Goal: Navigation & Orientation: Find specific page/section

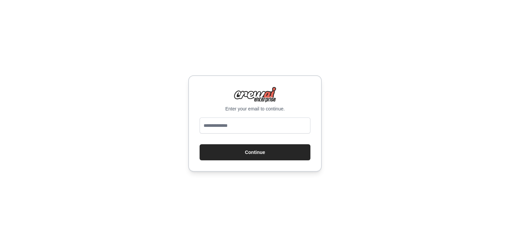
type input "**********"
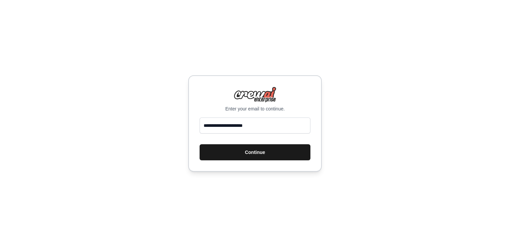
click at [233, 160] on button "Continue" at bounding box center [255, 152] width 111 height 16
click at [241, 155] on button "Continue" at bounding box center [255, 152] width 111 height 16
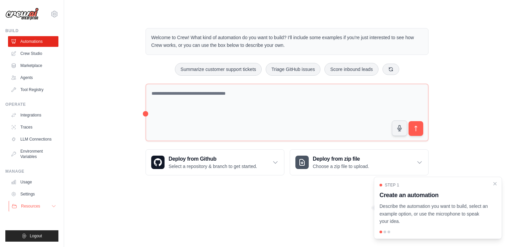
click at [41, 210] on button "Resources" at bounding box center [34, 205] width 50 height 11
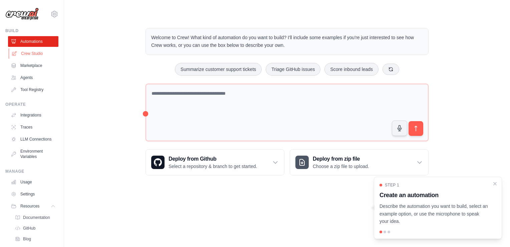
click at [27, 54] on link "Crew Studio" at bounding box center [34, 53] width 50 height 11
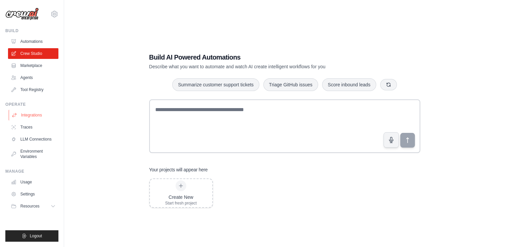
click at [35, 117] on link "Integrations" at bounding box center [34, 115] width 50 height 11
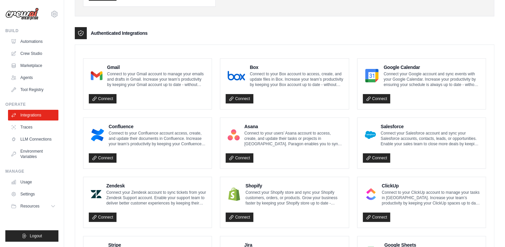
scroll to position [142, 0]
click at [109, 100] on link "Connect" at bounding box center [103, 98] width 28 height 9
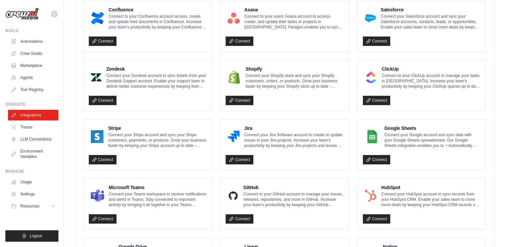
scroll to position [259, 0]
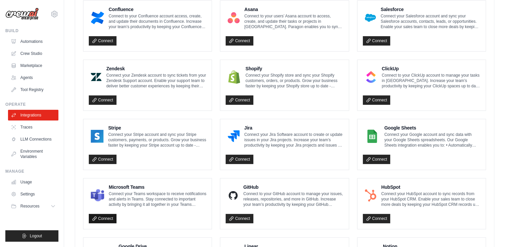
click at [100, 217] on link "Connect" at bounding box center [103, 217] width 28 height 9
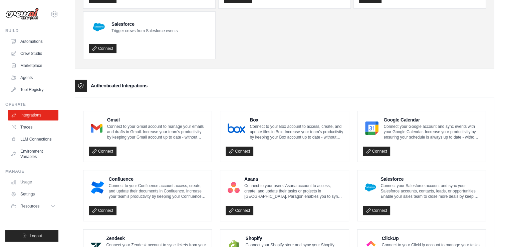
scroll to position [0, 0]
